Goal: Task Accomplishment & Management: Complete application form

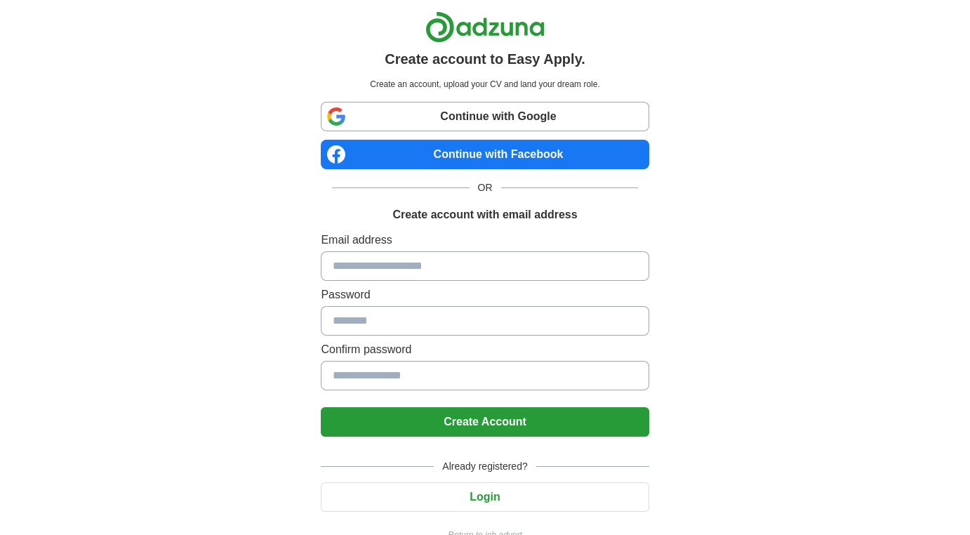
scroll to position [27, 0]
click at [383, 107] on link "Continue with Google" at bounding box center [485, 116] width 328 height 29
